Goal: Task Accomplishment & Management: Manage account settings

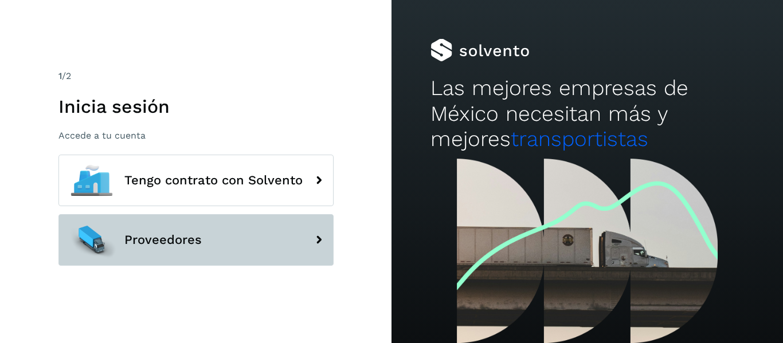
click at [226, 229] on button "Proveedores" at bounding box center [195, 240] width 275 height 52
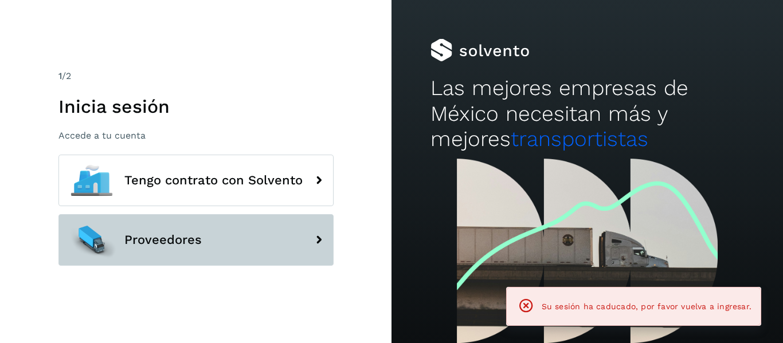
click at [272, 231] on button "Proveedores" at bounding box center [195, 240] width 275 height 52
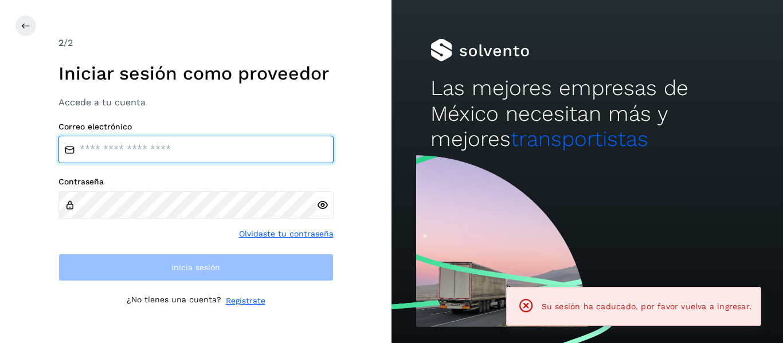
click at [193, 156] on input "email" at bounding box center [195, 150] width 275 height 28
type input "**********"
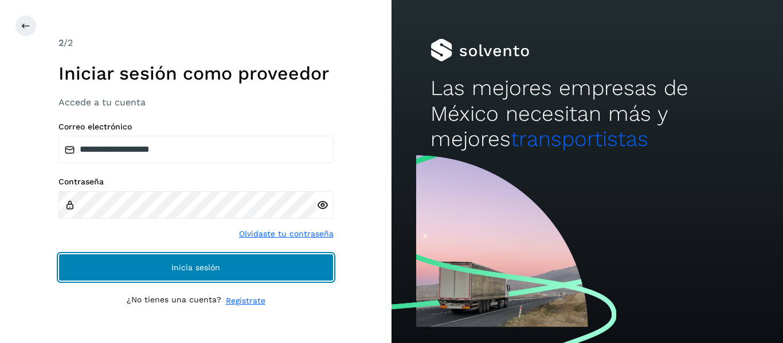
click at [147, 267] on button "Inicia sesión" at bounding box center [195, 268] width 275 height 28
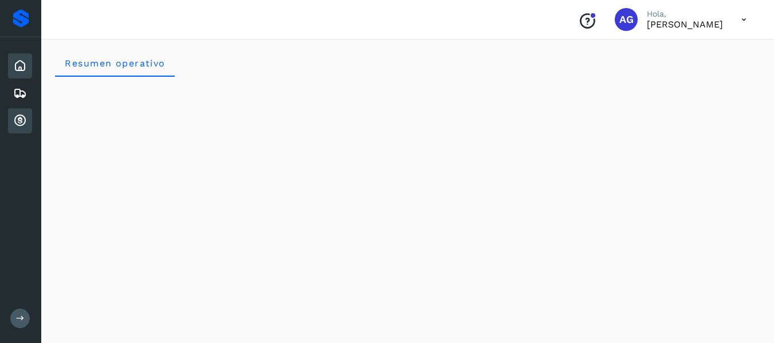
click at [20, 124] on icon at bounding box center [20, 121] width 14 height 14
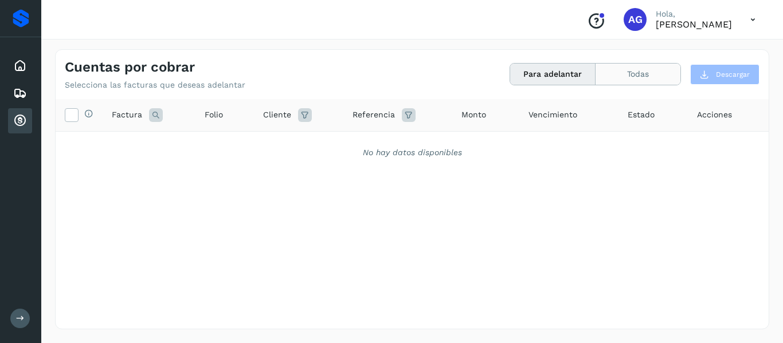
click at [629, 70] on button "Todas" at bounding box center [638, 74] width 85 height 21
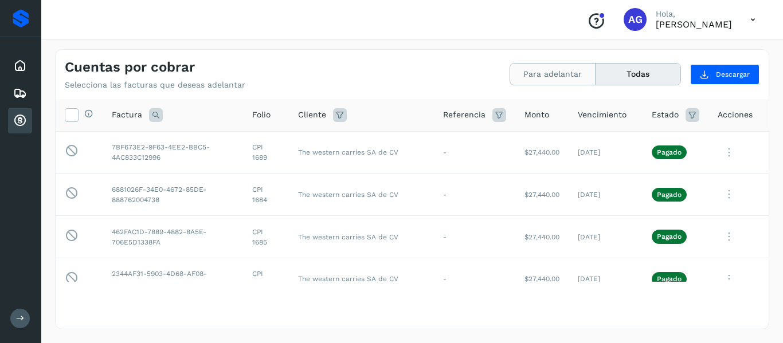
click at [531, 80] on button "Para adelantar" at bounding box center [552, 74] width 85 height 21
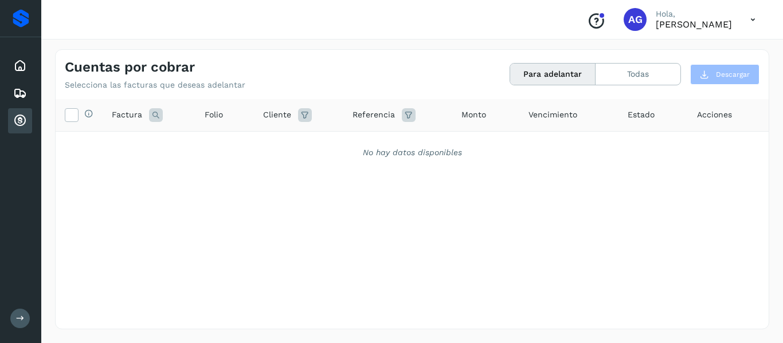
click at [393, 159] on div "No hay datos disponibles" at bounding box center [412, 153] width 713 height 42
